Goal: Task Accomplishment & Management: Manage account settings

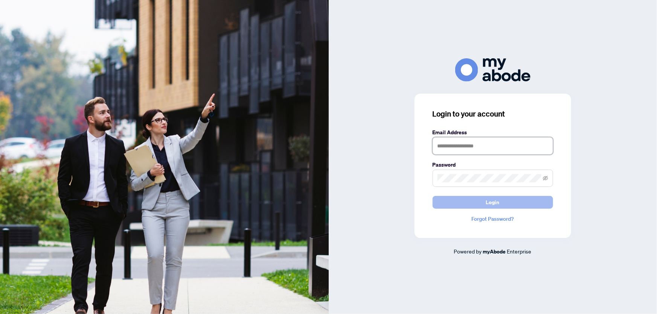
type input "**********"
click at [478, 208] on button "Login" at bounding box center [492, 202] width 120 height 13
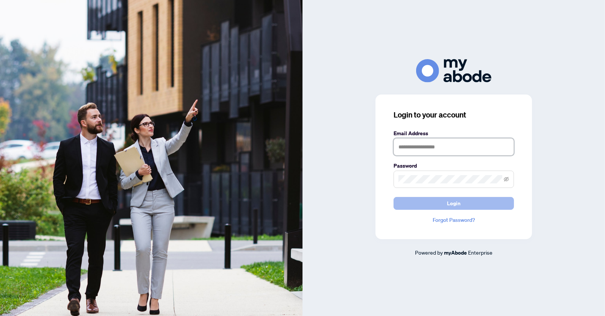
type input "**********"
click at [480, 205] on button "Login" at bounding box center [454, 203] width 120 height 13
type input "**********"
click at [473, 205] on button "Login" at bounding box center [454, 203] width 120 height 13
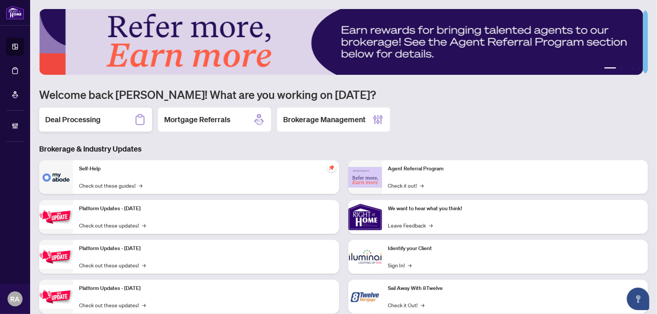
click at [107, 121] on div "Deal Processing" at bounding box center [95, 120] width 113 height 24
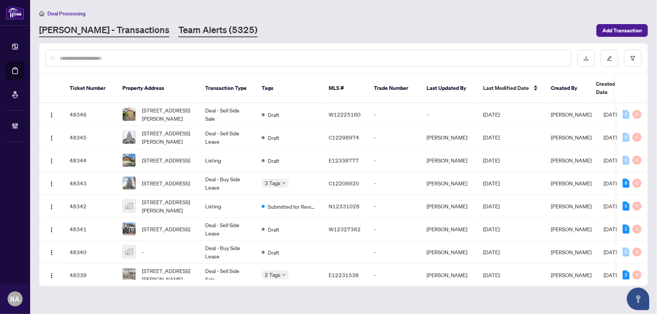
click at [178, 32] on link "Team Alerts (5325)" at bounding box center [217, 31] width 79 height 14
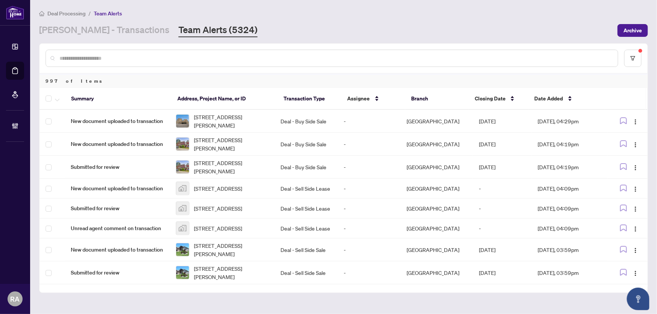
click at [286, 26] on div "RAHR - Transactions Team Alerts (5324)" at bounding box center [326, 31] width 574 height 14
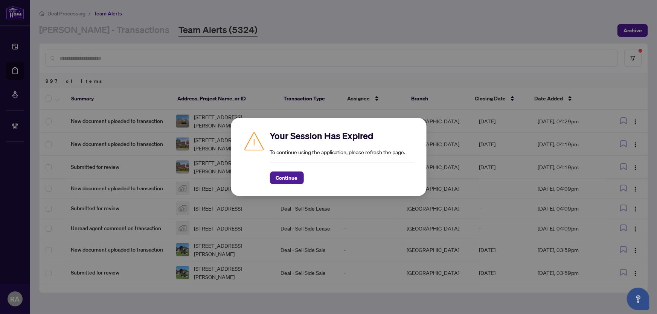
drag, startPoint x: 292, startPoint y: 176, endPoint x: 278, endPoint y: 148, distance: 30.8
click at [290, 172] on button "Continue" at bounding box center [287, 178] width 34 height 13
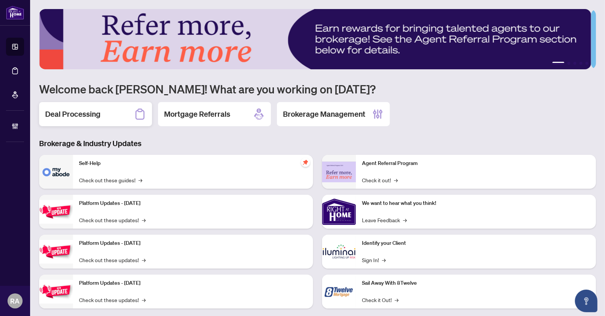
drag, startPoint x: 109, startPoint y: 113, endPoint x: 321, endPoint y: 45, distance: 223.0
click at [112, 111] on div "Deal Processing" at bounding box center [95, 114] width 113 height 24
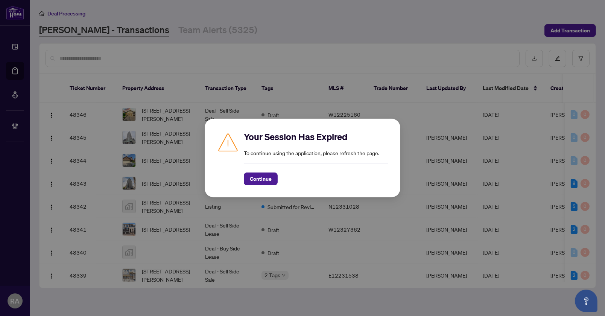
drag, startPoint x: 264, startPoint y: 177, endPoint x: 268, endPoint y: 168, distance: 9.4
click at [265, 175] on span "Continue" at bounding box center [261, 179] width 22 height 12
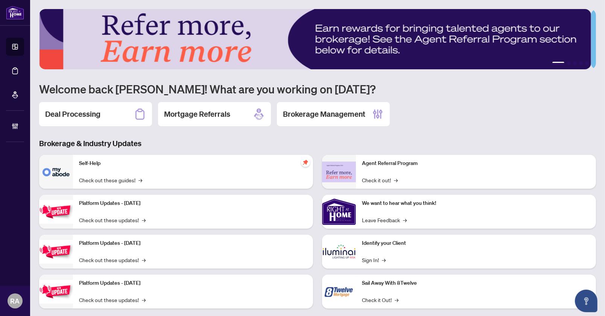
drag, startPoint x: 105, startPoint y: 117, endPoint x: 295, endPoint y: 72, distance: 195.4
click at [107, 116] on div "Deal Processing" at bounding box center [95, 114] width 113 height 24
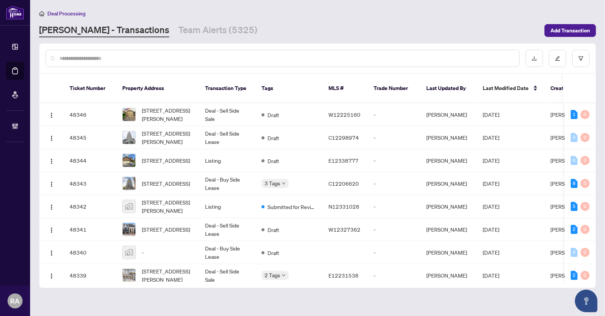
click at [311, 51] on div at bounding box center [283, 58] width 474 height 17
click at [306, 54] on input "text" at bounding box center [286, 58] width 454 height 8
paste input "*******"
type input "*******"
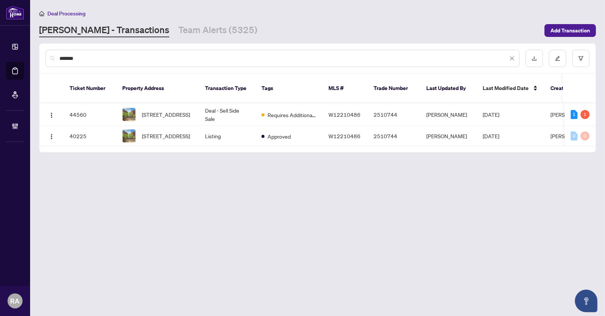
drag, startPoint x: 336, startPoint y: 27, endPoint x: 472, endPoint y: 23, distance: 135.9
click at [336, 26] on div "[PERSON_NAME] - Transactions Team Alerts (5325)" at bounding box center [289, 31] width 501 height 14
drag, startPoint x: 352, startPoint y: 103, endPoint x: 364, endPoint y: 78, distance: 28.1
click at [352, 111] on span "W12210486" at bounding box center [345, 114] width 32 height 7
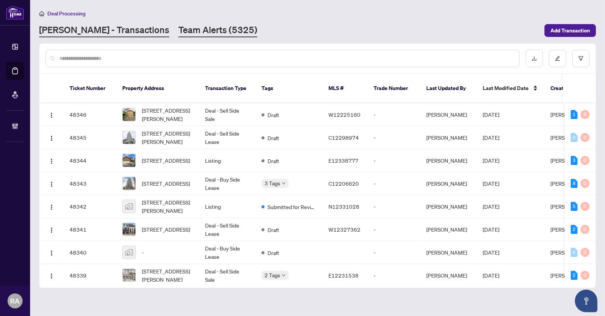
click at [201, 28] on link "Team Alerts (5325)" at bounding box center [217, 31] width 79 height 14
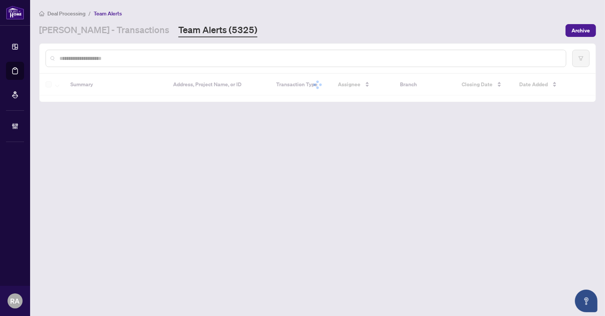
click at [285, 21] on div "Deal Processing / Team Alerts RAHR - Transactions Team Alerts (5325) Archive" at bounding box center [317, 23] width 557 height 28
click at [304, 24] on div "RAHR - Transactions Team Alerts (5325)" at bounding box center [300, 31] width 522 height 14
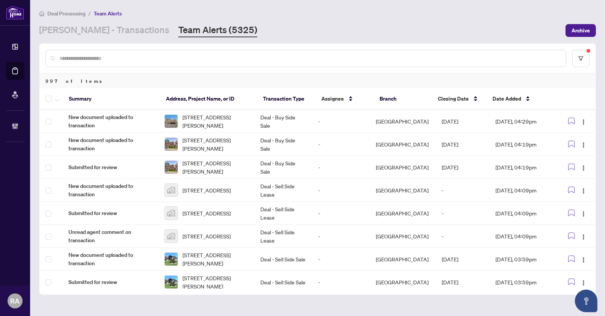
click at [320, 29] on div "RAHR - Transactions Team Alerts (5325)" at bounding box center [300, 31] width 522 height 14
click at [464, 20] on div "Deal Processing / Team Alerts RAHR - Transactions Team Alerts (5325) Archive" at bounding box center [317, 23] width 557 height 28
click at [522, 95] on div "Date Added" at bounding box center [522, 98] width 58 height 8
click at [525, 98] on div "Date Added" at bounding box center [522, 98] width 58 height 8
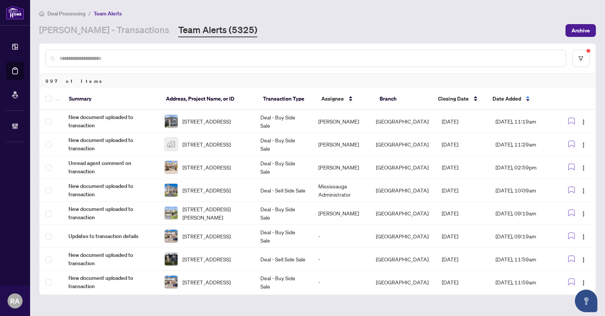
click at [580, 82] on div "997 of Items" at bounding box center [318, 81] width 556 height 14
click at [591, 30] on button "Archive" at bounding box center [581, 30] width 30 height 13
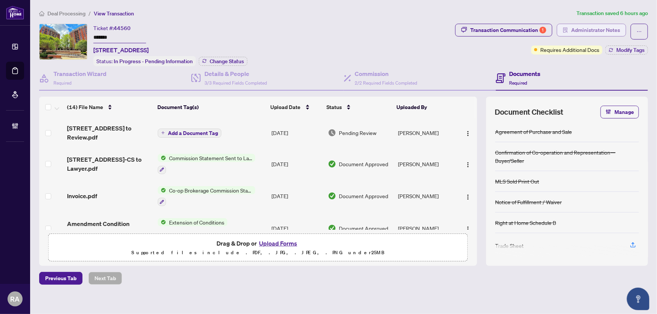
click at [598, 29] on span "Administrator Notes" at bounding box center [595, 30] width 49 height 12
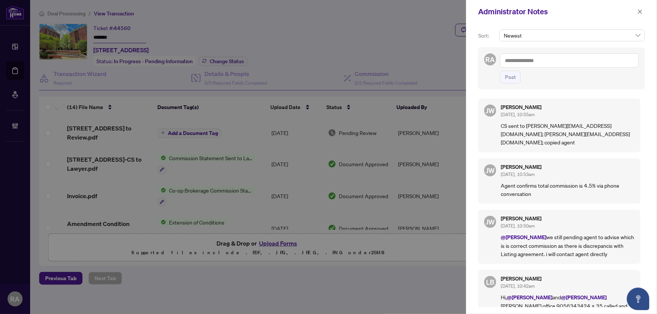
click at [582, 107] on h5 "[PERSON_NAME]" at bounding box center [568, 107] width 134 height 5
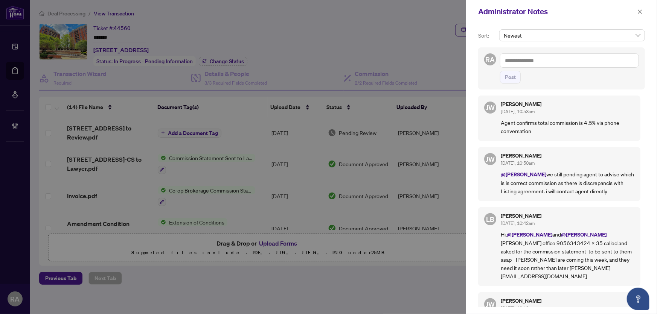
scroll to position [68, 0]
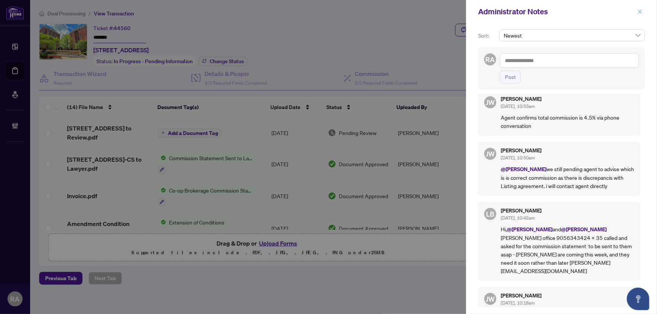
click at [605, 14] on span "button" at bounding box center [639, 12] width 5 height 12
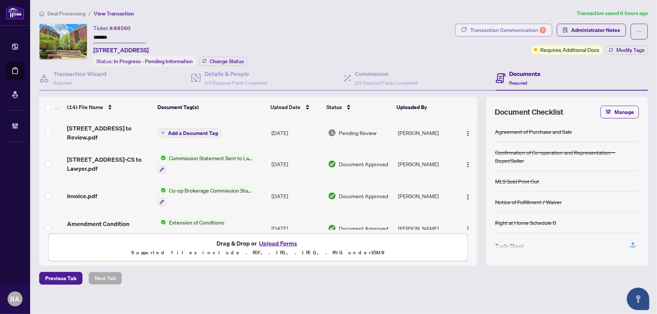
click at [508, 34] on div "Transaction Communication 1" at bounding box center [508, 30] width 76 height 12
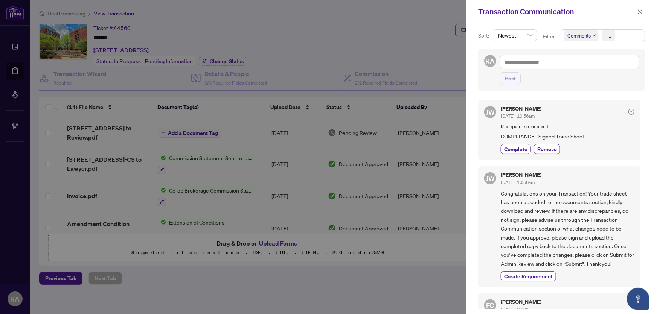
click at [605, 38] on span "Comments +1" at bounding box center [603, 36] width 84 height 12
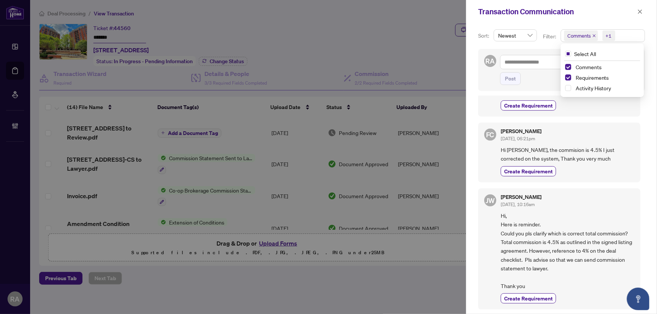
drag, startPoint x: 568, startPoint y: 77, endPoint x: 558, endPoint y: 90, distance: 16.1
click at [568, 77] on span "Select Requirements" at bounding box center [568, 78] width 6 height 6
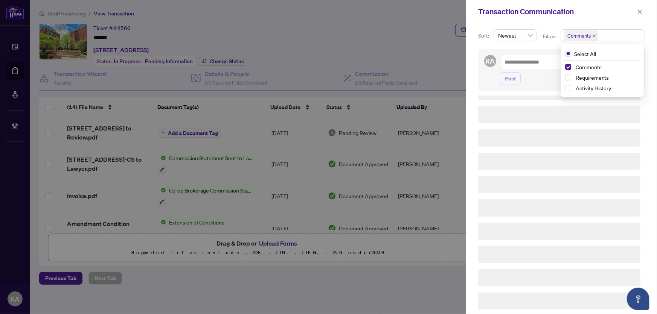
scroll to position [0, 0]
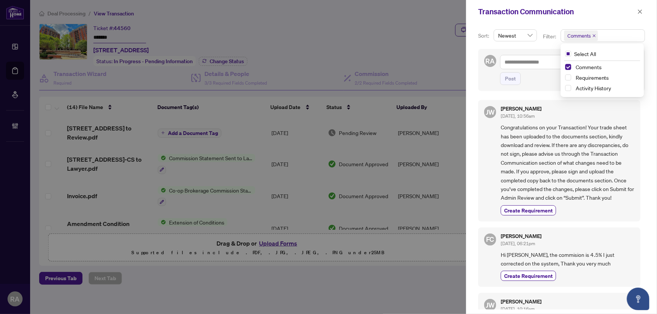
click at [556, 123] on span "Congratulations on your Transaction! Your trade sheet has been uploaded to the …" at bounding box center [568, 162] width 134 height 79
click at [605, 9] on icon "close" at bounding box center [639, 11] width 5 height 5
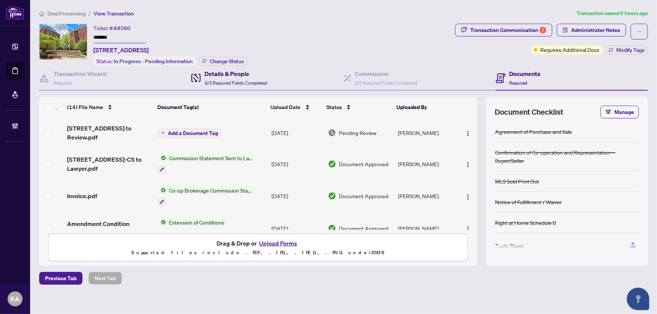
click at [245, 71] on h4 "Details & People" at bounding box center [235, 73] width 62 height 9
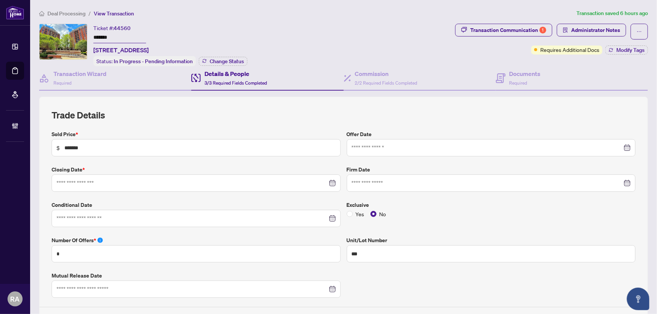
type input "**********"
drag, startPoint x: 123, startPoint y: 35, endPoint x: 82, endPoint y: 32, distance: 41.5
click at [82, 32] on div "Ticket #: 44560 ******* 809-2391 Central Park Dr, Oakville, Ontario L6H 0E3, Ca…" at bounding box center [245, 45] width 413 height 43
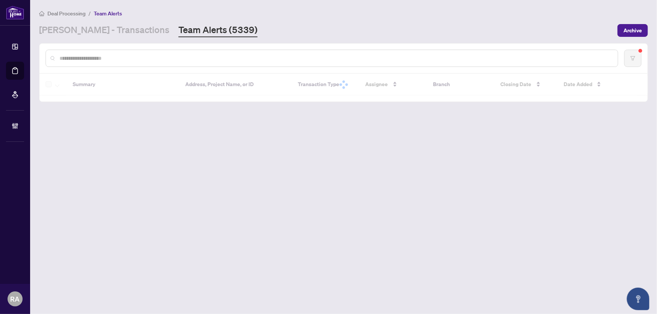
click at [148, 58] on input "text" at bounding box center [335, 58] width 552 height 8
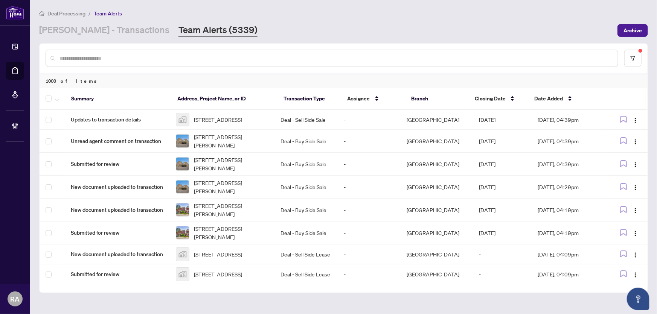
click at [169, 61] on input "text" at bounding box center [335, 58] width 552 height 8
click at [169, 56] on input "text" at bounding box center [335, 58] width 552 height 8
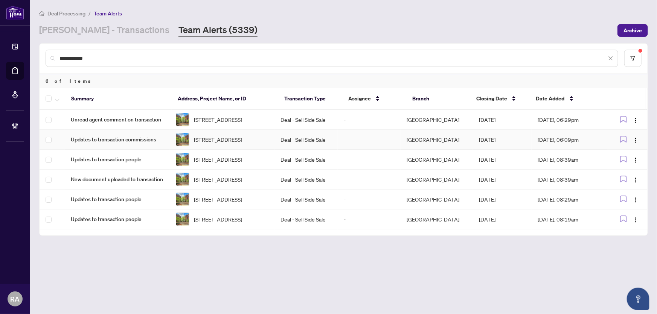
click at [149, 144] on span "Updates to transaction commissions" at bounding box center [117, 139] width 93 height 8
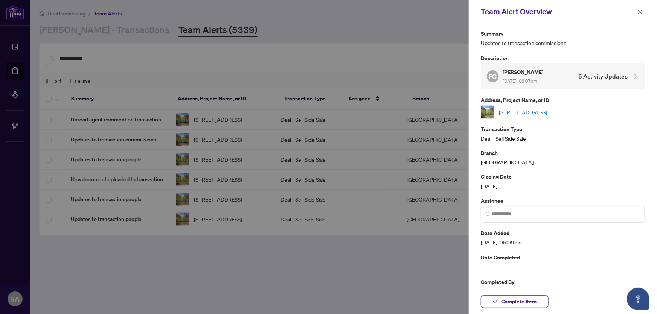
click at [581, 83] on div "FC Francisco Casanova Aug/06/2025, 06:07pm 5 Activity Updates" at bounding box center [557, 76] width 141 height 17
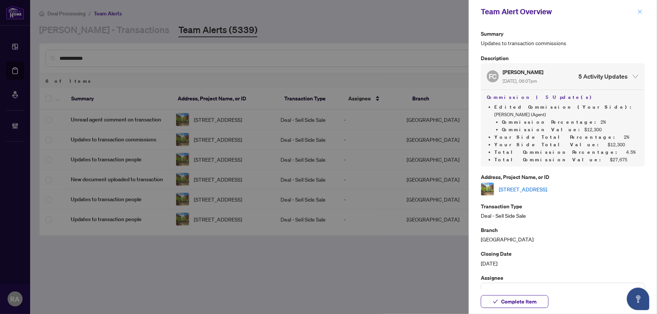
click at [640, 10] on icon "close" at bounding box center [639, 11] width 5 height 5
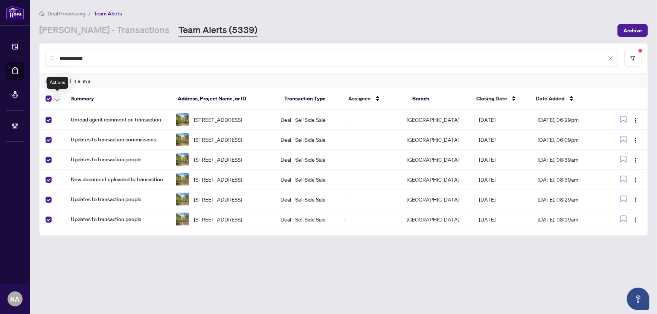
click at [58, 99] on icon "button" at bounding box center [57, 100] width 5 height 3
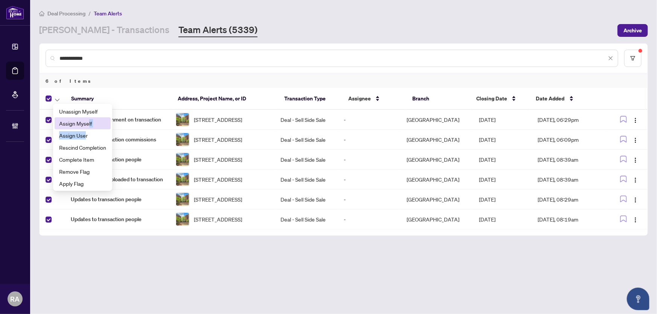
drag, startPoint x: 85, startPoint y: 130, endPoint x: 88, endPoint y: 125, distance: 5.7
click at [88, 125] on ul "Unassign Myself Assign Myself Assign User Rescind Completion Complete Item Remo…" at bounding box center [82, 147] width 59 height 87
click at [88, 125] on span "Assign Myself" at bounding box center [82, 123] width 47 height 8
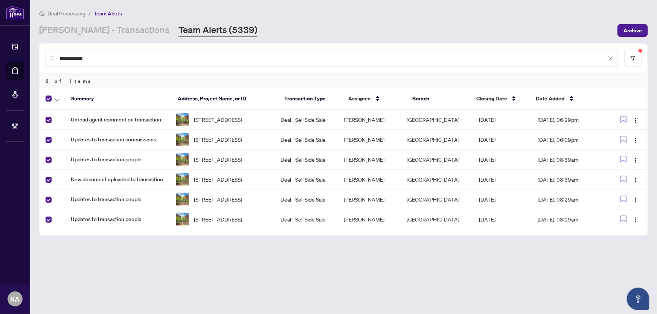
click at [52, 98] on div at bounding box center [54, 98] width 17 height 9
click at [58, 100] on icon "button" at bounding box center [57, 100] width 5 height 3
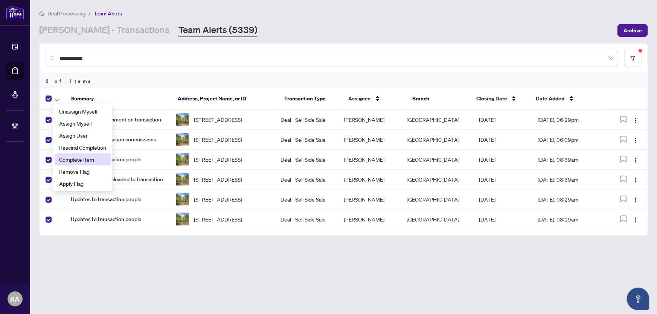
click at [88, 159] on span "Complete Item" at bounding box center [82, 159] width 47 height 8
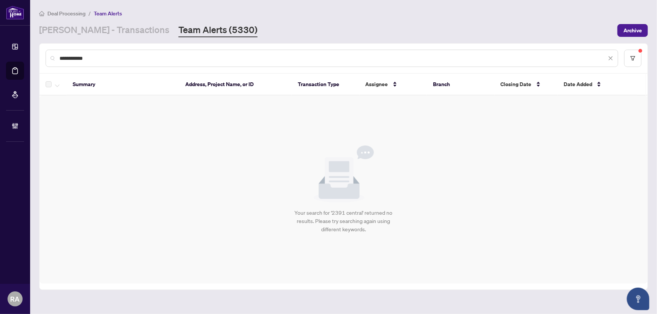
drag, startPoint x: 104, startPoint y: 58, endPoint x: 42, endPoint y: 53, distance: 61.9
click at [29, 49] on div "**********" at bounding box center [328, 157] width 657 height 314
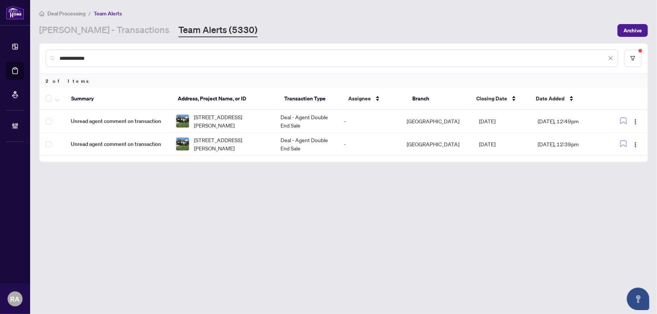
type input "**********"
click at [56, 99] on icon "button" at bounding box center [57, 100] width 5 height 3
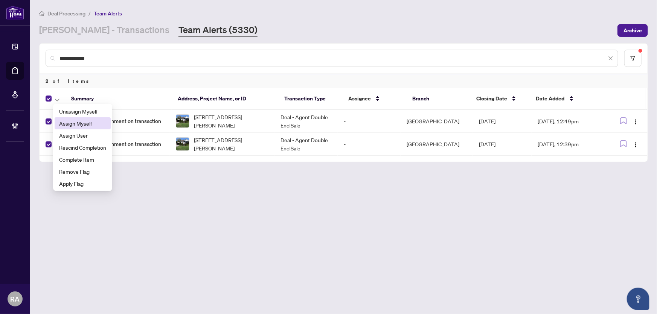
click at [84, 124] on span "Assign Myself" at bounding box center [82, 123] width 47 height 8
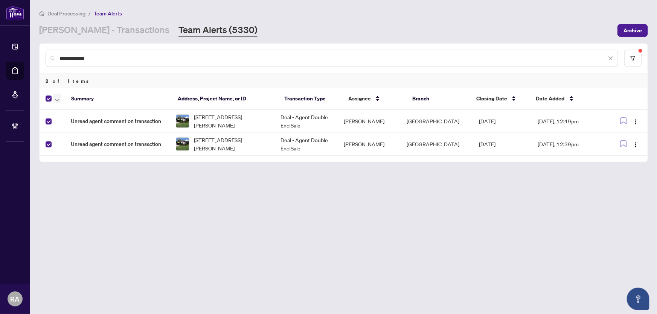
click at [53, 99] on button "button" at bounding box center [57, 98] width 8 height 9
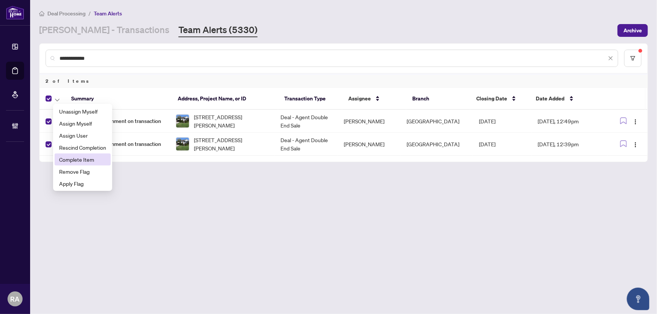
click at [79, 160] on span "Complete Item" at bounding box center [82, 159] width 47 height 8
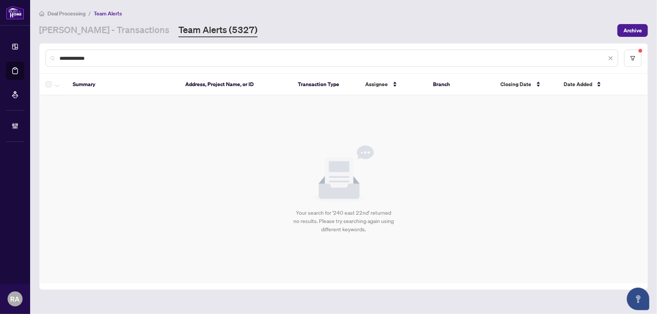
click at [383, 24] on div "RAHR - Transactions Team Alerts (5327)" at bounding box center [326, 31] width 574 height 14
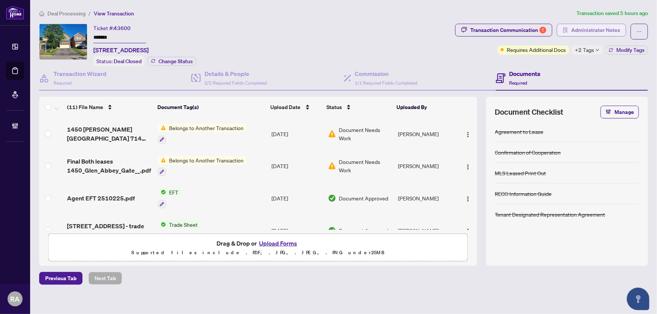
click at [583, 30] on span "Administrator Notes" at bounding box center [595, 30] width 49 height 12
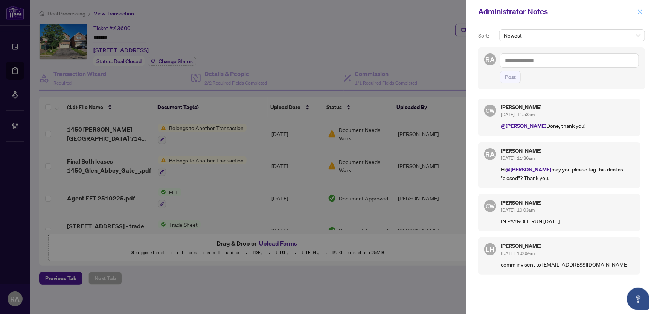
click at [640, 13] on icon "close" at bounding box center [639, 11] width 5 height 5
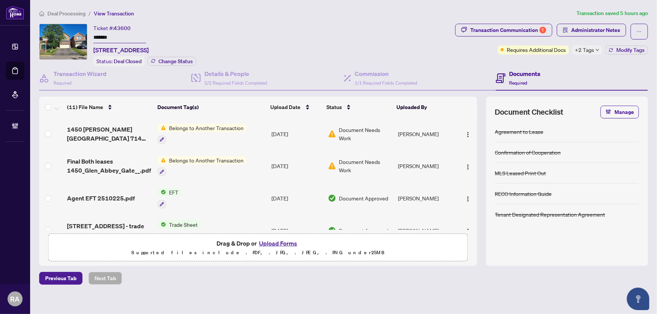
click at [586, 51] on span "+2 Tags" at bounding box center [584, 50] width 19 height 9
drag, startPoint x: 435, startPoint y: 34, endPoint x: 446, endPoint y: 41, distance: 12.8
click at [435, 34] on div "Ticket #: 43600 ******* 3728 Quiet Creek Dr, Mississauga, Ontario L5M 8B6, Cana…" at bounding box center [245, 45] width 413 height 43
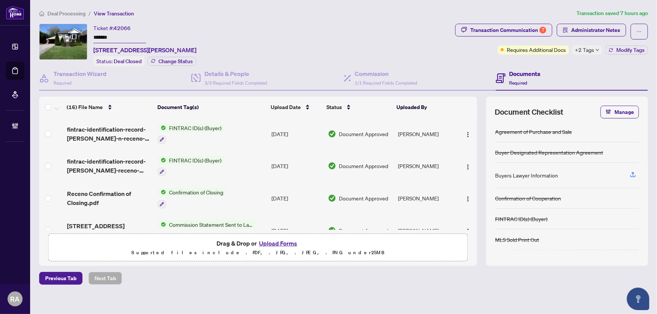
click at [341, 37] on div "Ticket #: 42066 ******* [STREET_ADDRESS][PERSON_NAME] Status: Deal Closed Chang…" at bounding box center [245, 45] width 413 height 43
click at [600, 31] on span "Administrator Notes" at bounding box center [595, 30] width 49 height 12
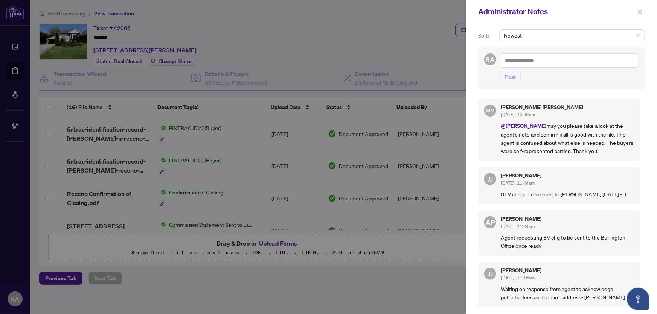
click at [640, 12] on icon "close" at bounding box center [639, 11] width 5 height 5
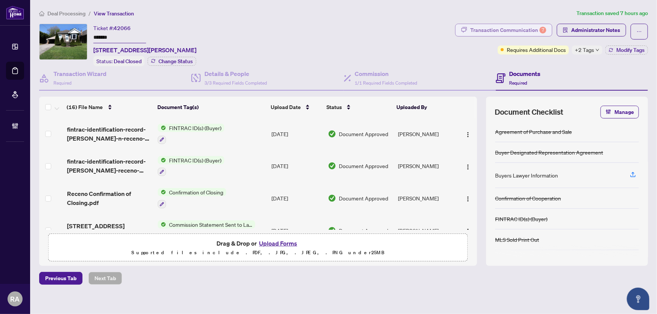
click at [504, 30] on div "Transaction Communication 7" at bounding box center [508, 30] width 76 height 12
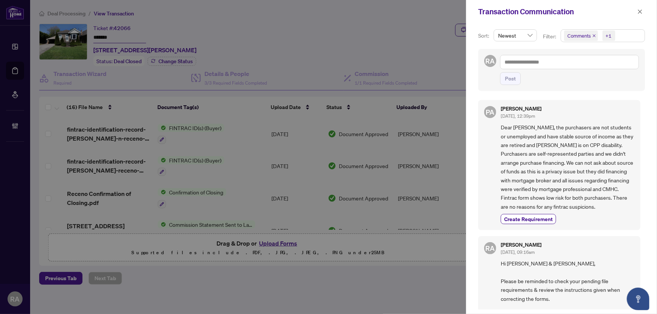
click at [616, 37] on span "Comments +1" at bounding box center [603, 36] width 84 height 12
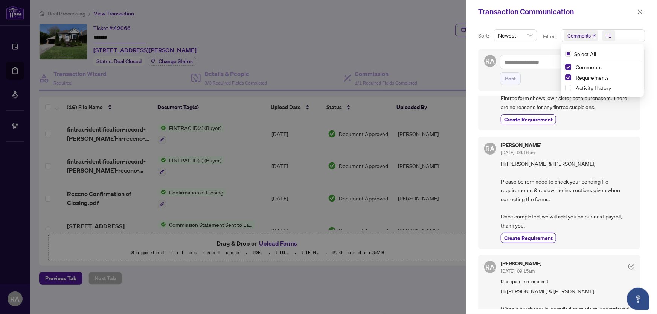
scroll to position [102, 0]
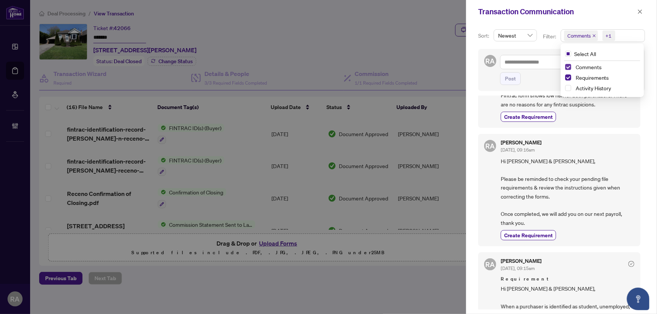
click at [565, 67] on span "Select Comments" at bounding box center [568, 67] width 6 height 6
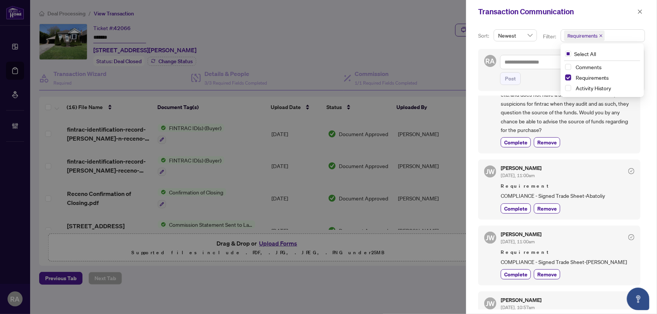
scroll to position [0, 0]
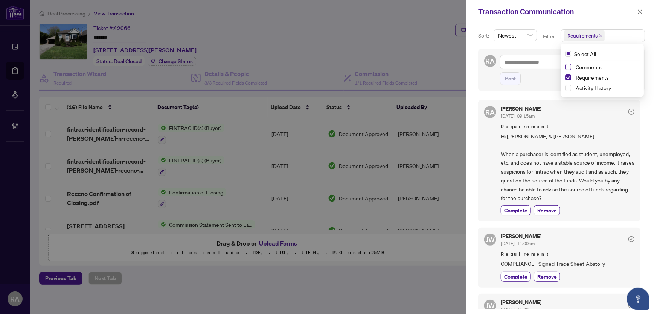
click at [568, 69] on span "Select Comments" at bounding box center [568, 67] width 6 height 6
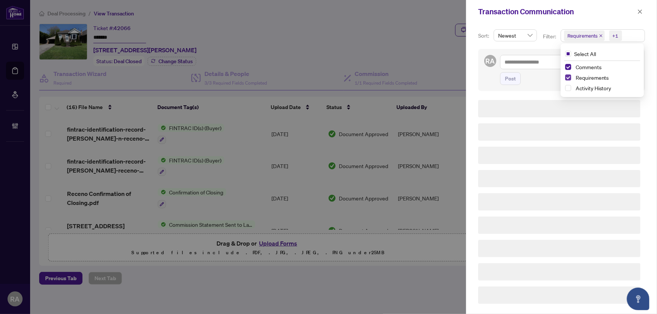
click at [569, 78] on span "Select Requirements" at bounding box center [568, 78] width 6 height 6
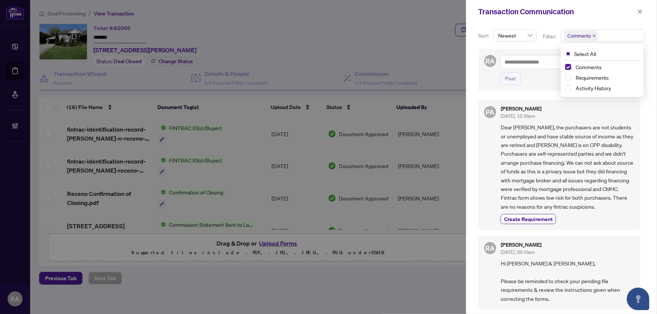
click at [540, 100] on div "PA [PERSON_NAME] [DATE], 12:39pm Dear [PERSON_NAME], the purchasers are not stu…" at bounding box center [559, 165] width 162 height 130
click at [640, 11] on icon "close" at bounding box center [639, 11] width 5 height 5
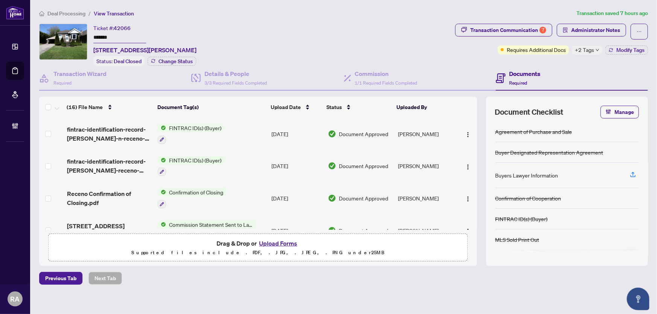
click at [259, 127] on td "FINTRAC ID(s) (Buyer)" at bounding box center [212, 134] width 114 height 32
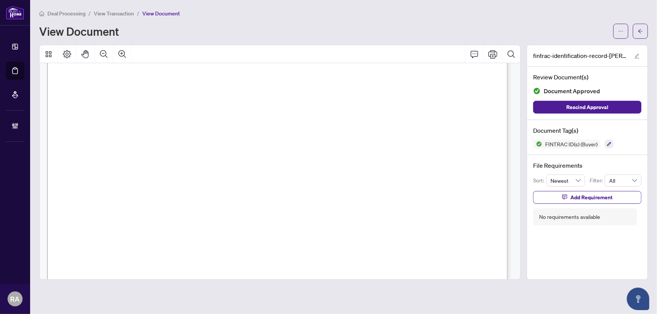
scroll to position [137, 0]
click at [115, 14] on span "View Transaction" at bounding box center [114, 13] width 40 height 7
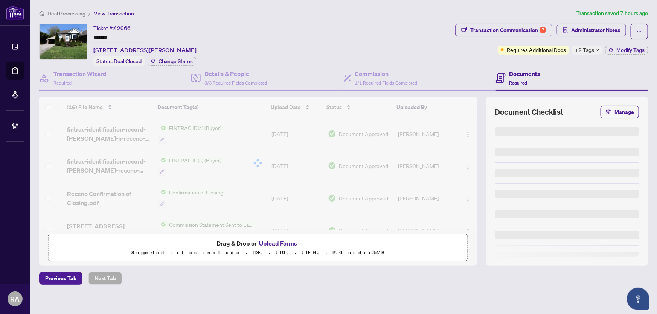
drag, startPoint x: 323, startPoint y: 16, endPoint x: 361, endPoint y: 12, distance: 37.4
click at [323, 16] on ol "Deal Processing / View Transaction" at bounding box center [306, 13] width 534 height 9
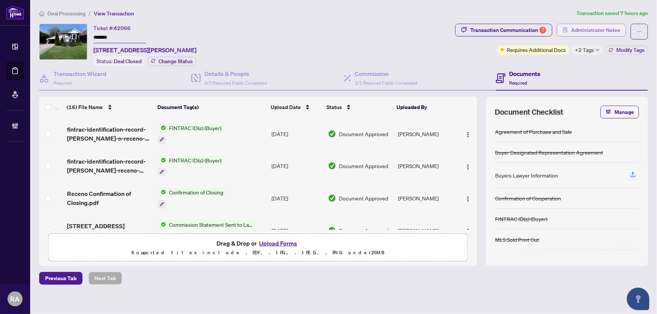
click at [594, 28] on span "Administrator Notes" at bounding box center [595, 30] width 49 height 12
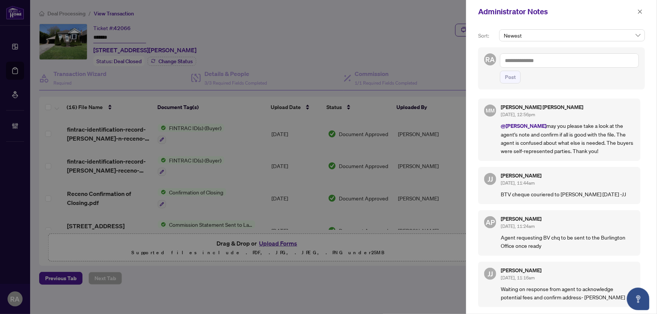
click at [568, 82] on span "Post" at bounding box center [569, 77] width 139 height 13
click at [567, 85] on div "RA Post" at bounding box center [561, 68] width 167 height 42
click at [567, 84] on div "RA Post" at bounding box center [561, 68] width 167 height 42
click at [563, 86] on div "RA Post" at bounding box center [561, 68] width 167 height 42
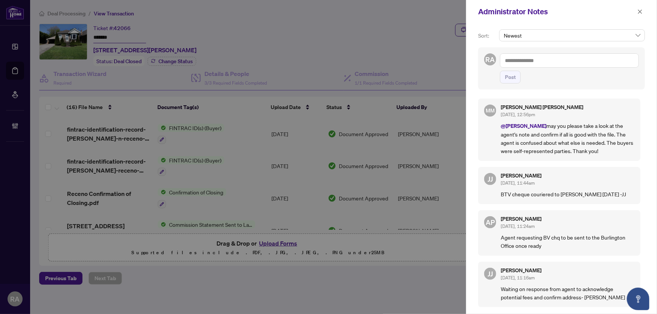
click at [581, 55] on textarea at bounding box center [569, 60] width 139 height 14
click at [577, 58] on textarea at bounding box center [569, 60] width 139 height 14
drag, startPoint x: 562, startPoint y: 61, endPoint x: 567, endPoint y: 61, distance: 5.3
click at [563, 61] on textarea "**********" at bounding box center [569, 60] width 139 height 14
click at [625, 61] on textarea "**********" at bounding box center [569, 60] width 139 height 14
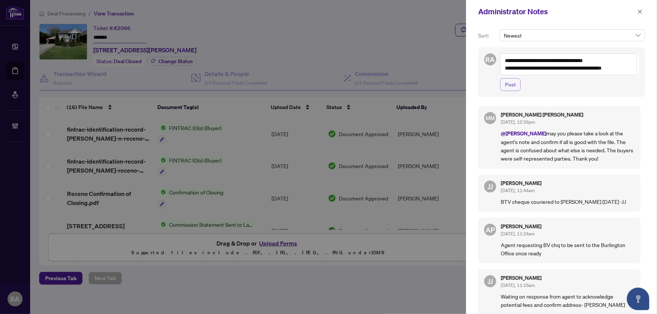
type textarea "**********"
click at [514, 87] on span "Post" at bounding box center [510, 85] width 11 height 12
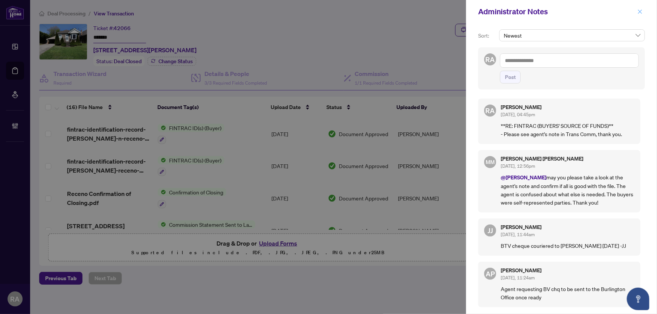
click at [639, 12] on icon "close" at bounding box center [640, 11] width 4 height 4
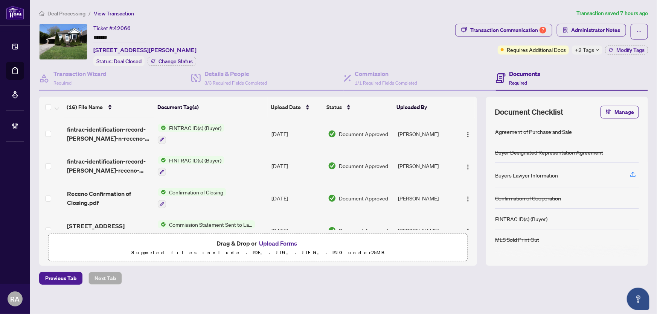
click at [433, 37] on div "Ticket #: 42066 ******* [STREET_ADDRESS][PERSON_NAME] Status: Deal Closed Chang…" at bounding box center [245, 45] width 413 height 43
click at [510, 32] on div "Transaction Communication 7" at bounding box center [508, 30] width 76 height 12
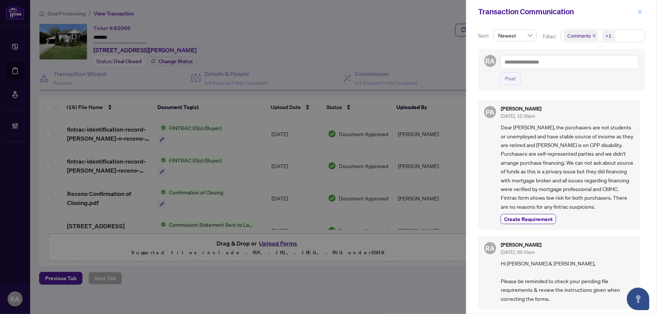
click at [640, 14] on span "button" at bounding box center [639, 12] width 5 height 12
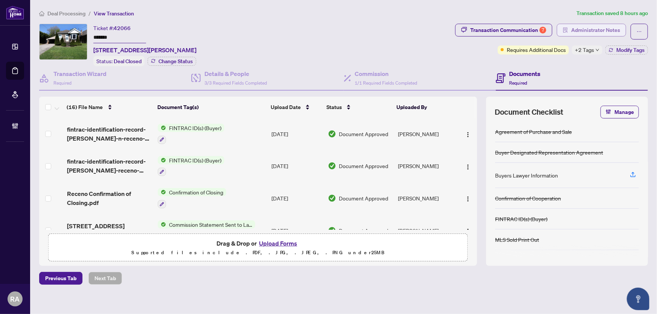
click at [601, 32] on span "Administrator Notes" at bounding box center [595, 30] width 49 height 12
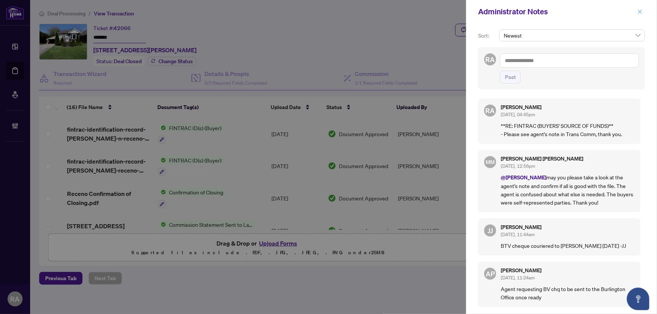
click at [637, 12] on icon "close" at bounding box center [639, 11] width 5 height 5
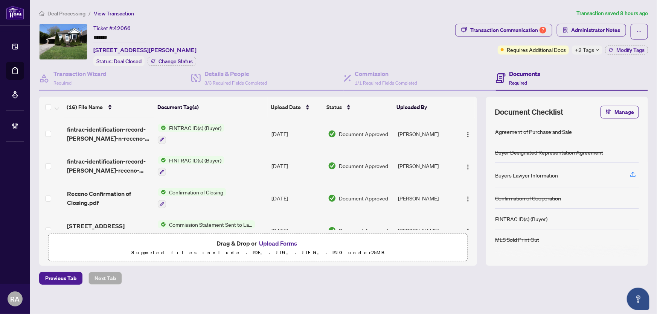
drag, startPoint x: 382, startPoint y: 40, endPoint x: 380, endPoint y: 35, distance: 6.1
click at [381, 36] on div "Ticket #: 42066 ******* 240 East 22nd St, Hamilton, Ontario L8V 2V7, Canada Sta…" at bounding box center [245, 45] width 413 height 43
click at [571, 30] on span "Administrator Notes" at bounding box center [595, 30] width 49 height 12
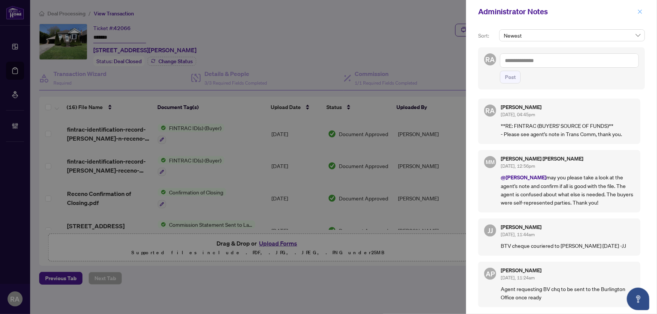
click at [640, 11] on icon "close" at bounding box center [639, 11] width 5 height 5
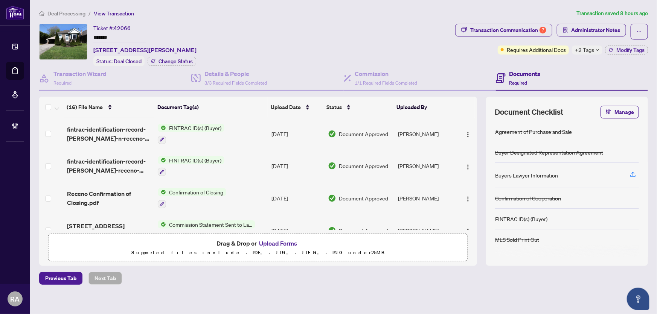
click at [372, 52] on div "Ticket #: 42066 ******* 240 East 22nd St, Hamilton, Ontario L8V 2V7, Canada Sta…" at bounding box center [245, 45] width 413 height 43
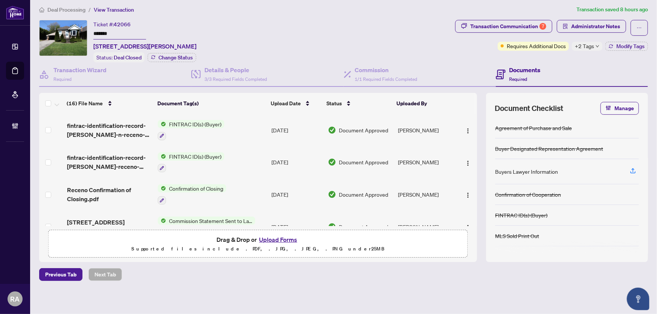
click at [295, 41] on div "Ticket #: 42066 ******* 240 East 22nd St, Hamilton, Ontario L8V 2V7, Canada Sta…" at bounding box center [245, 41] width 413 height 43
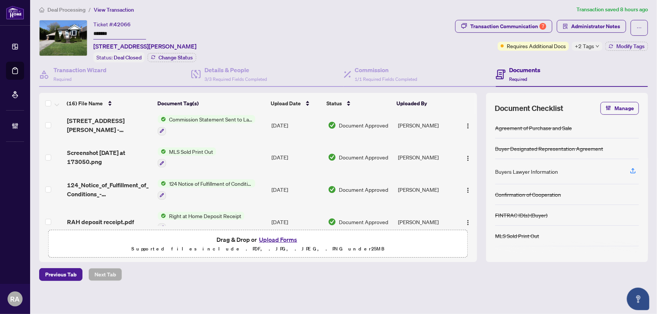
scroll to position [102, 0]
click at [501, 25] on div "Transaction Communication 7" at bounding box center [508, 26] width 76 height 12
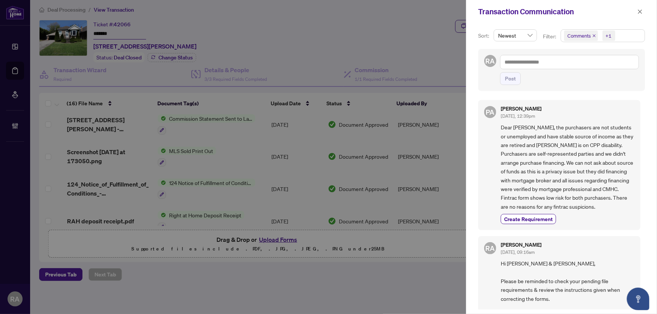
click at [624, 34] on span "Comments +1" at bounding box center [603, 36] width 84 height 12
click at [568, 64] on span "Select Comments" at bounding box center [568, 67] width 6 height 6
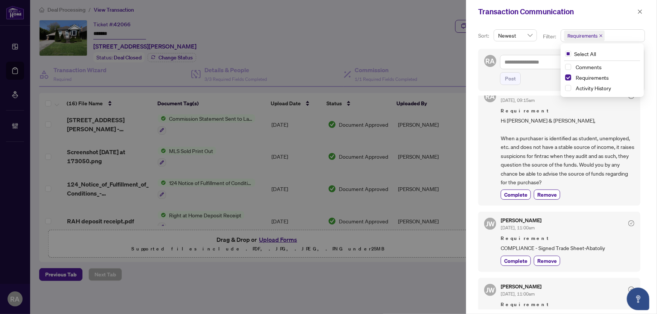
scroll to position [0, 0]
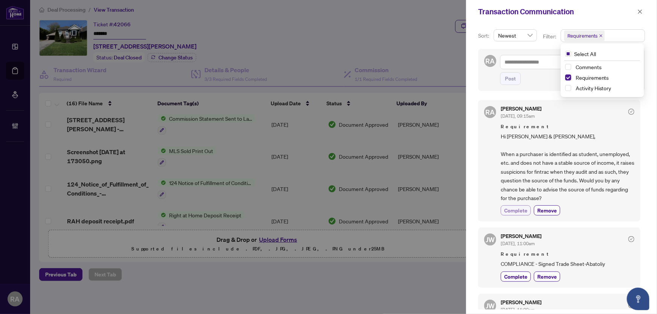
click at [519, 209] on span "Complete" at bounding box center [515, 211] width 23 height 8
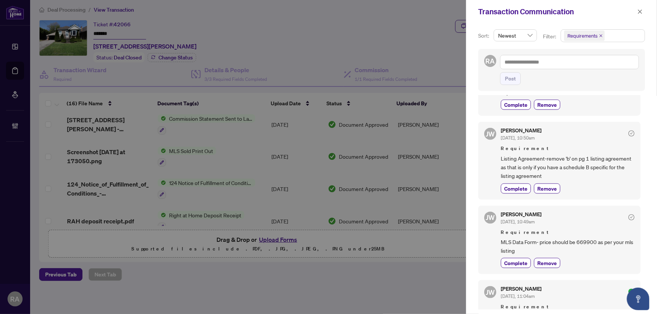
scroll to position [410, 0]
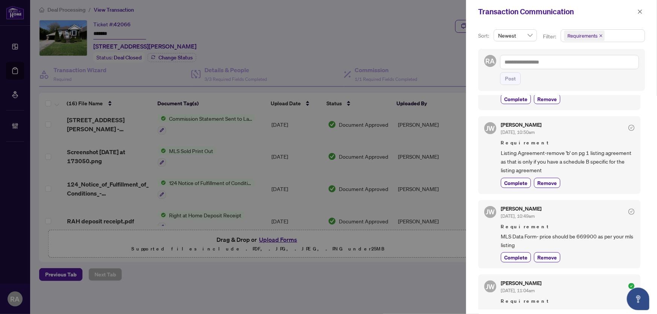
click at [586, 131] on div "Jocelyne Wong Jul/21/2025, 10:50am" at bounding box center [568, 129] width 134 height 14
click at [583, 130] on div "Jocelyne Wong Jul/21/2025, 10:50am" at bounding box center [568, 129] width 134 height 14
click at [578, 139] on span "Requirement" at bounding box center [568, 143] width 134 height 8
click at [637, 11] on icon "close" at bounding box center [639, 11] width 5 height 5
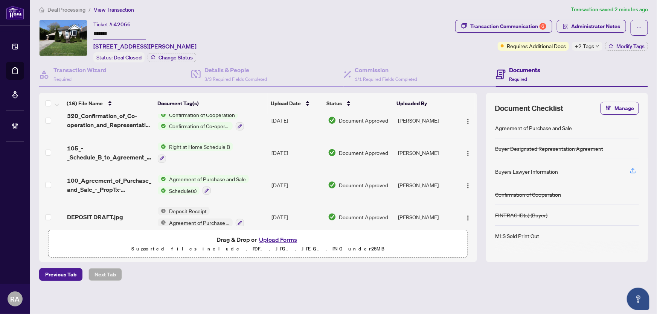
scroll to position [401, 0]
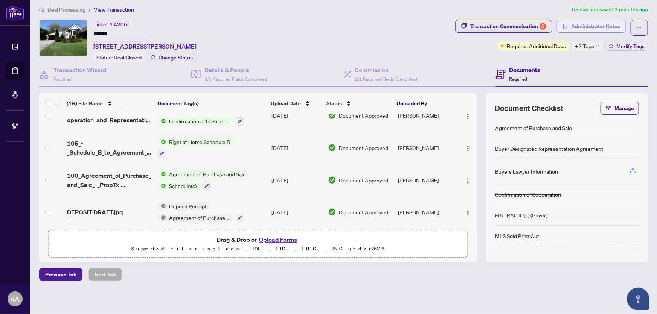
click at [591, 29] on span "Administrator Notes" at bounding box center [595, 26] width 49 height 12
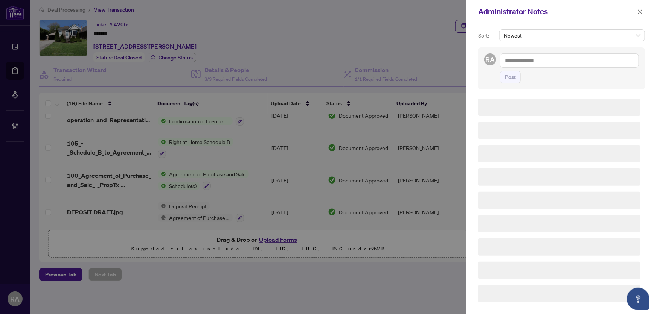
click at [561, 90] on div "Sort: Newest RA Post" at bounding box center [561, 168] width 191 height 291
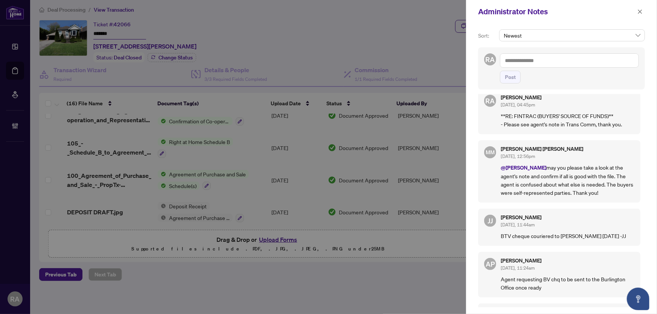
scroll to position [0, 0]
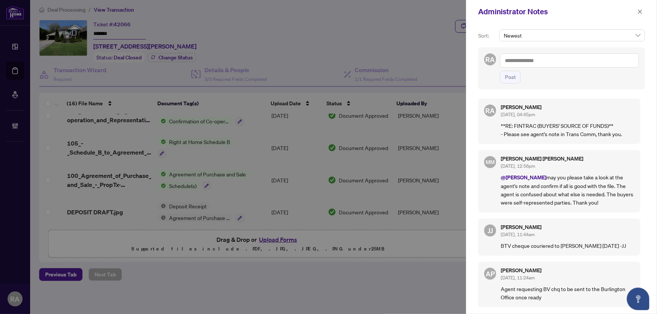
click at [584, 64] on textarea at bounding box center [569, 60] width 139 height 14
click at [554, 67] on span "Jocely ne Wong" at bounding box center [554, 65] width 62 height 7
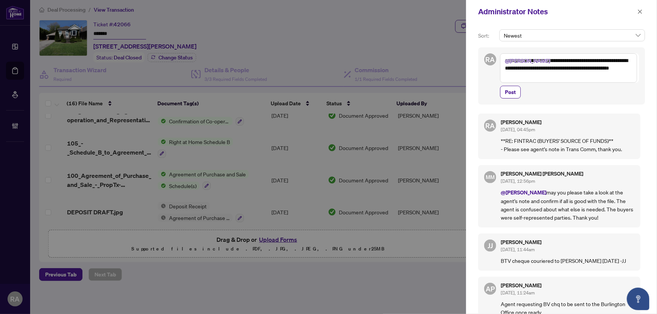
click at [565, 69] on textarea "**********" at bounding box center [568, 67] width 137 height 29
click at [561, 77] on textarea "**********" at bounding box center [568, 67] width 137 height 29
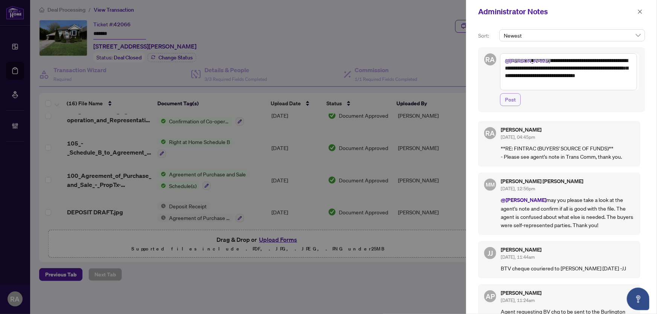
type textarea "**********"
drag, startPoint x: 512, startPoint y: 104, endPoint x: 527, endPoint y: 92, distance: 18.9
click at [512, 104] on span "Post" at bounding box center [510, 100] width 11 height 12
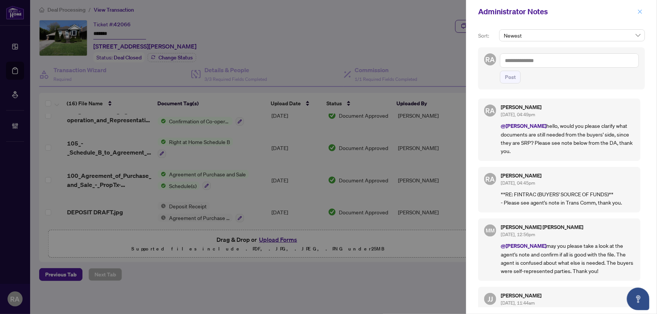
click at [639, 10] on icon "close" at bounding box center [639, 11] width 5 height 5
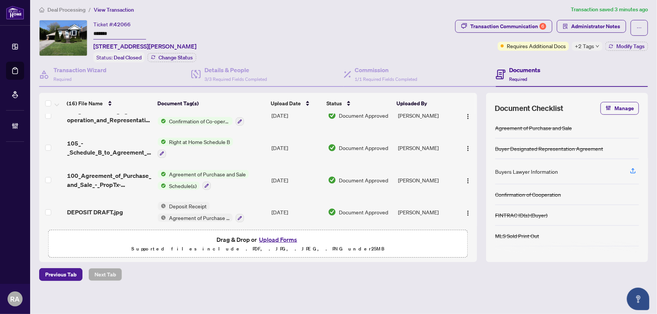
click at [411, 40] on div "Ticket #: 42066 ******* 240 East 22nd St, Hamilton, Ontario L8V 2V7, Canada Sta…" at bounding box center [245, 41] width 413 height 43
click at [583, 46] on span "+2 Tags" at bounding box center [584, 46] width 19 height 9
drag, startPoint x: 325, startPoint y: 27, endPoint x: 274, endPoint y: 4, distance: 55.8
click at [310, 23] on div "Ticket #: 42066 ******* 240 East 22nd St, Hamilton, Ontario L8V 2V7, Canada Sta…" at bounding box center [245, 41] width 413 height 43
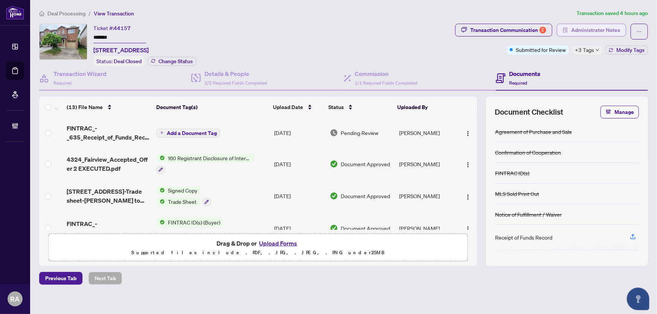
click at [601, 30] on span "Administrator Notes" at bounding box center [595, 30] width 49 height 12
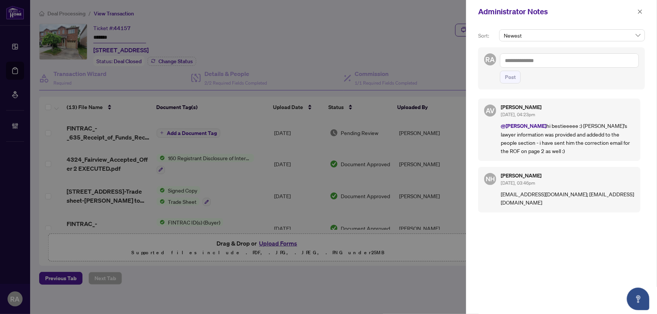
click at [587, 83] on div "RA Post" at bounding box center [561, 68] width 167 height 42
click at [605, 10] on icon "close" at bounding box center [640, 11] width 4 height 4
